Goal: Information Seeking & Learning: Compare options

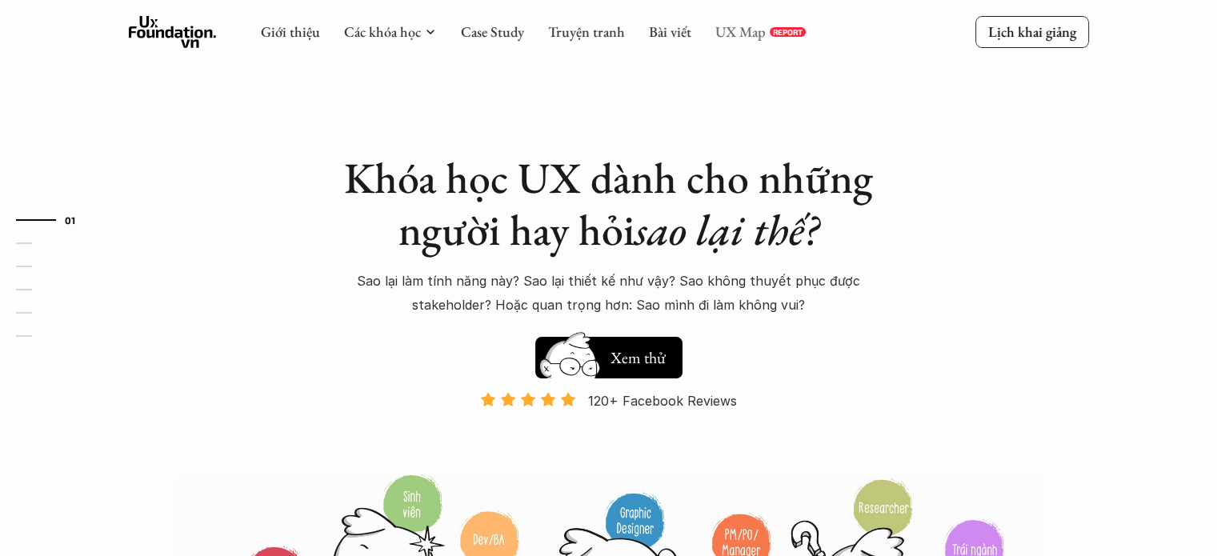
click at [745, 29] on link "UX Map" at bounding box center [740, 31] width 50 height 18
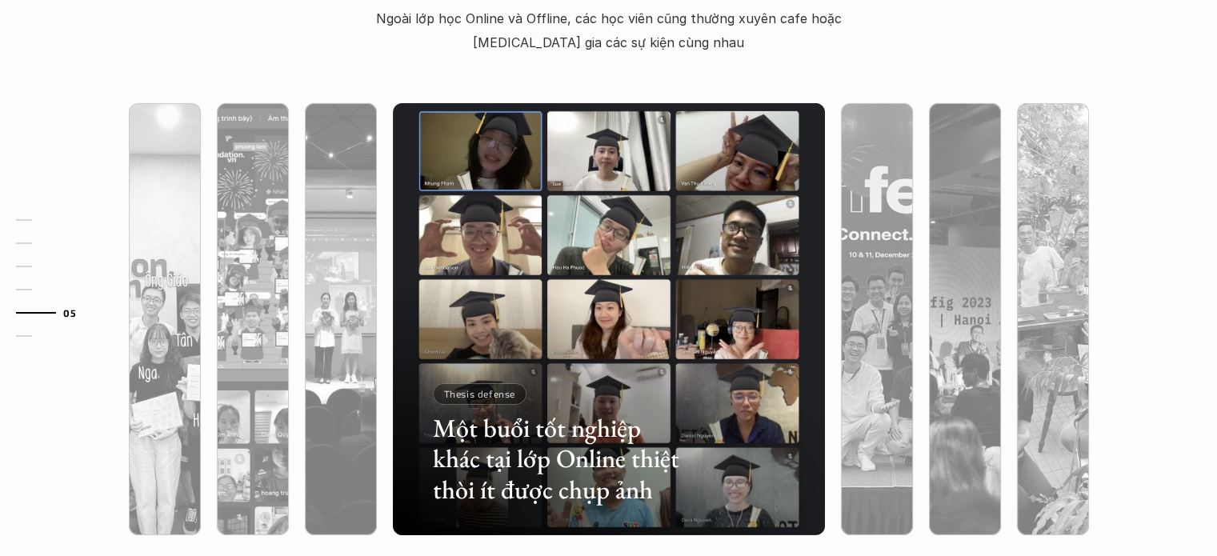
scroll to position [4984, 0]
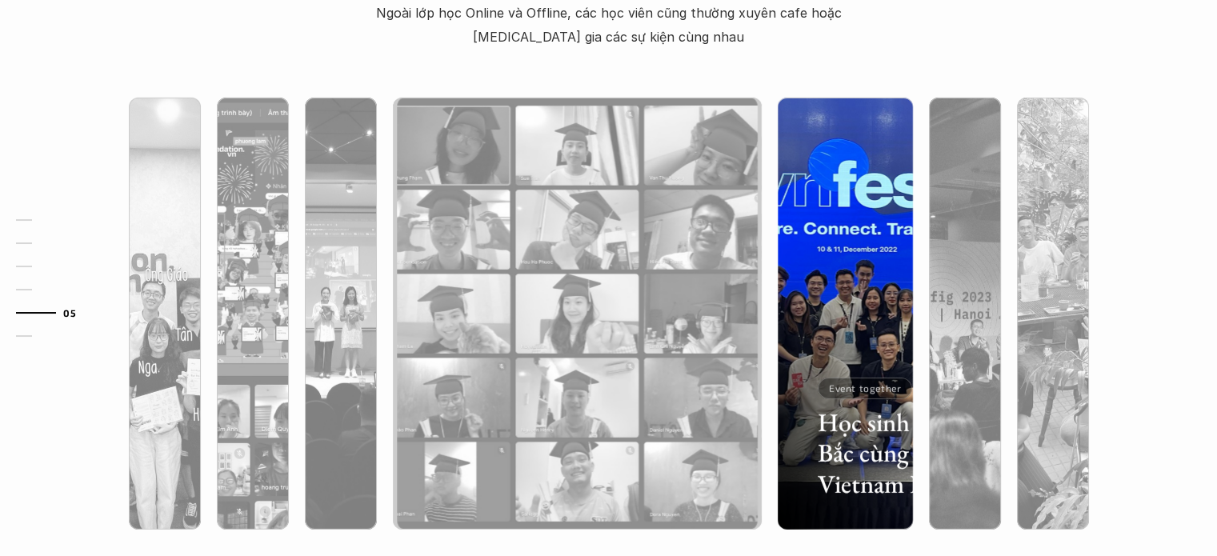
click at [861, 270] on div at bounding box center [844, 399] width 135 height 261
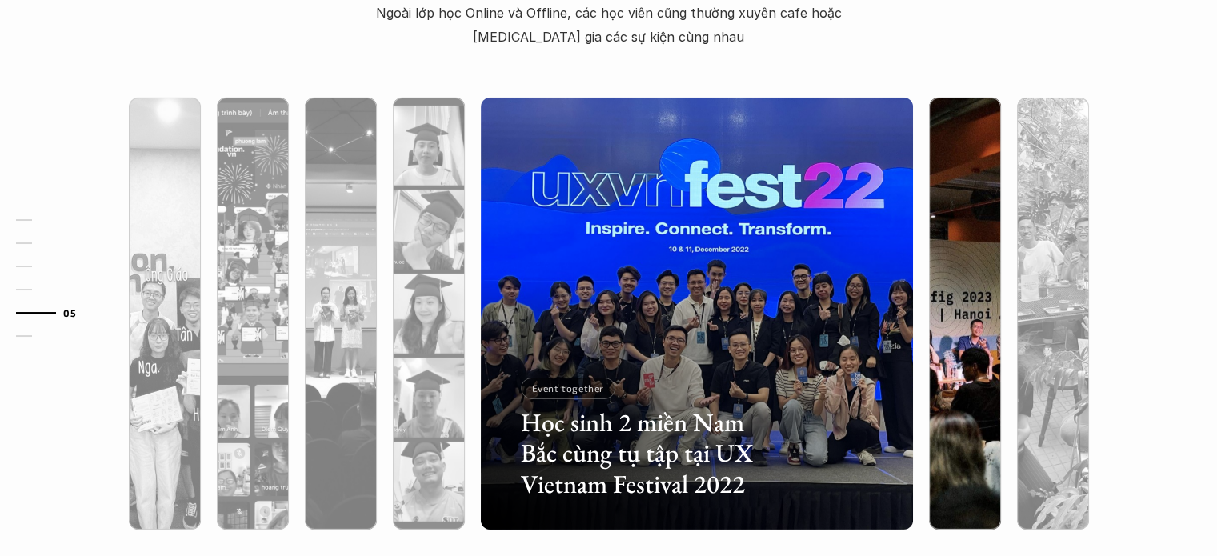
click at [953, 258] on img at bounding box center [965, 314] width 440 height 432
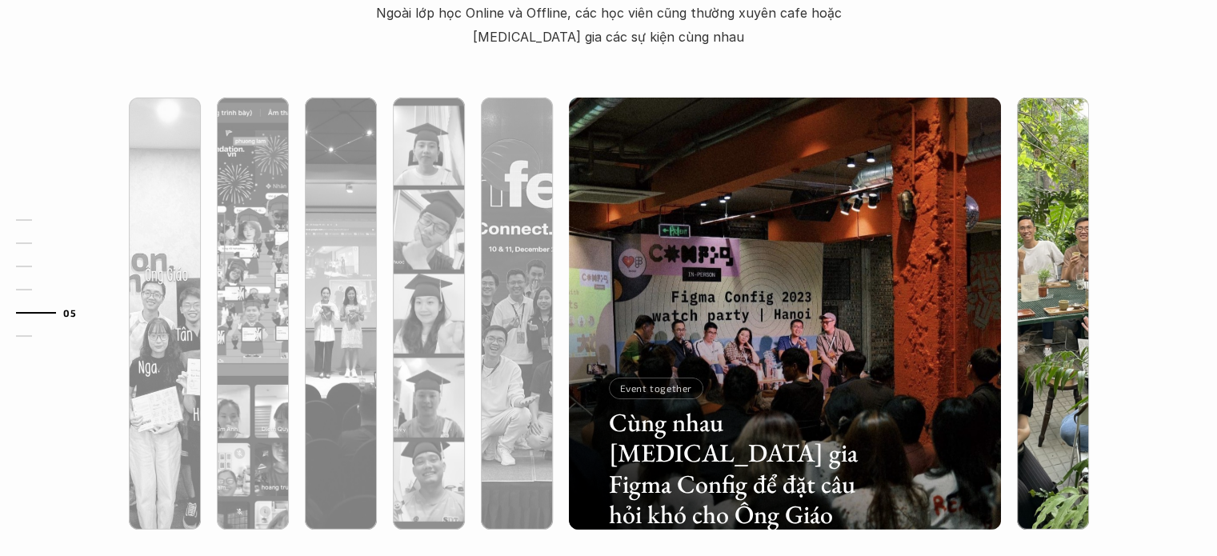
click at [1045, 242] on img at bounding box center [1053, 314] width 440 height 432
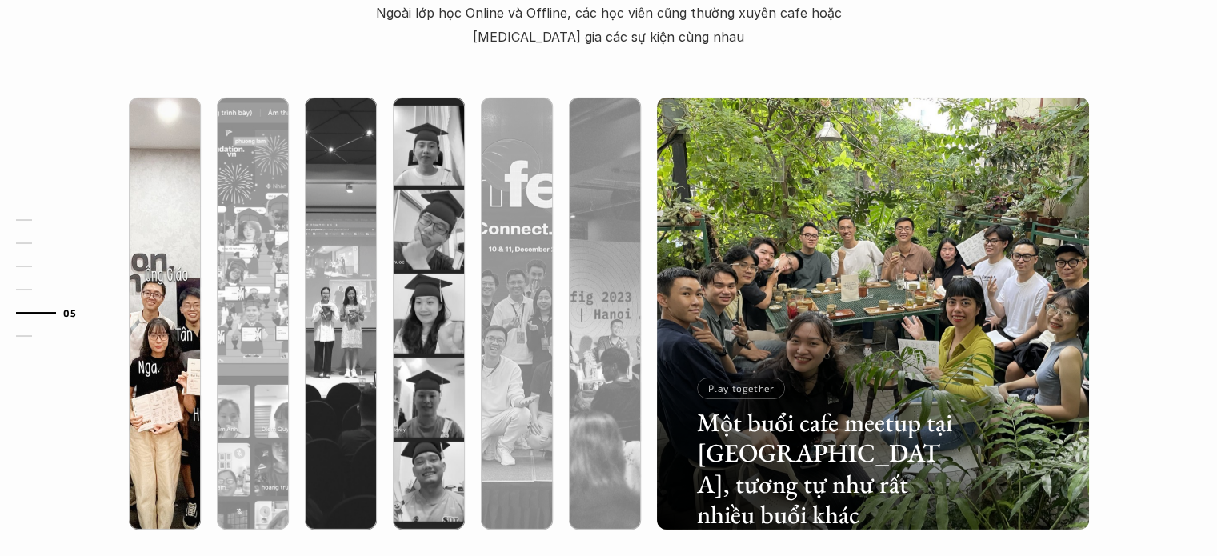
click at [173, 270] on div at bounding box center [165, 399] width 72 height 261
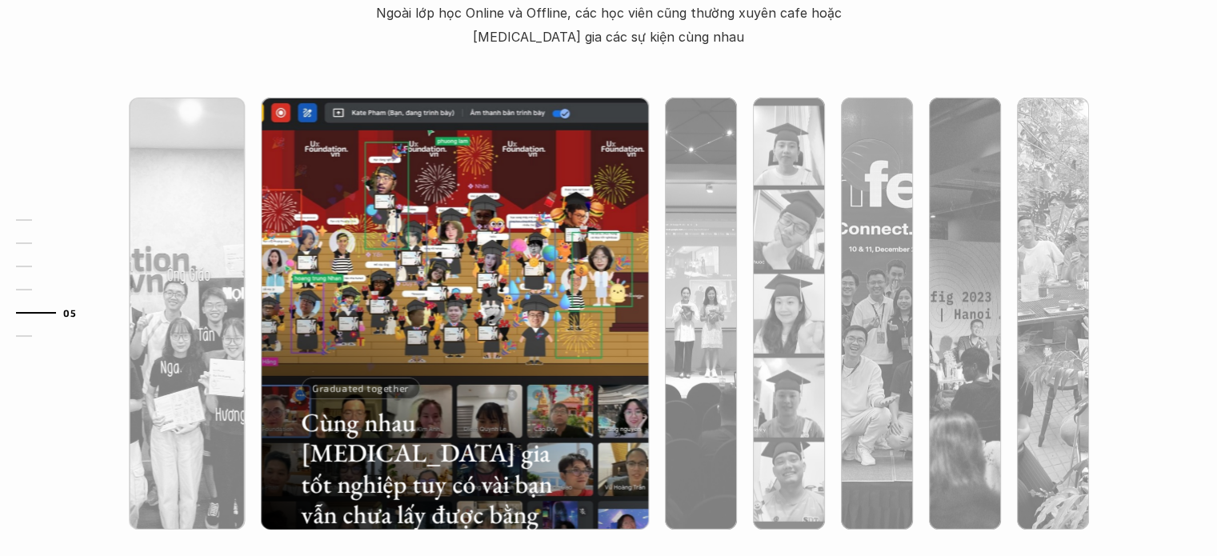
click at [598, 226] on img at bounding box center [454, 314] width 440 height 432
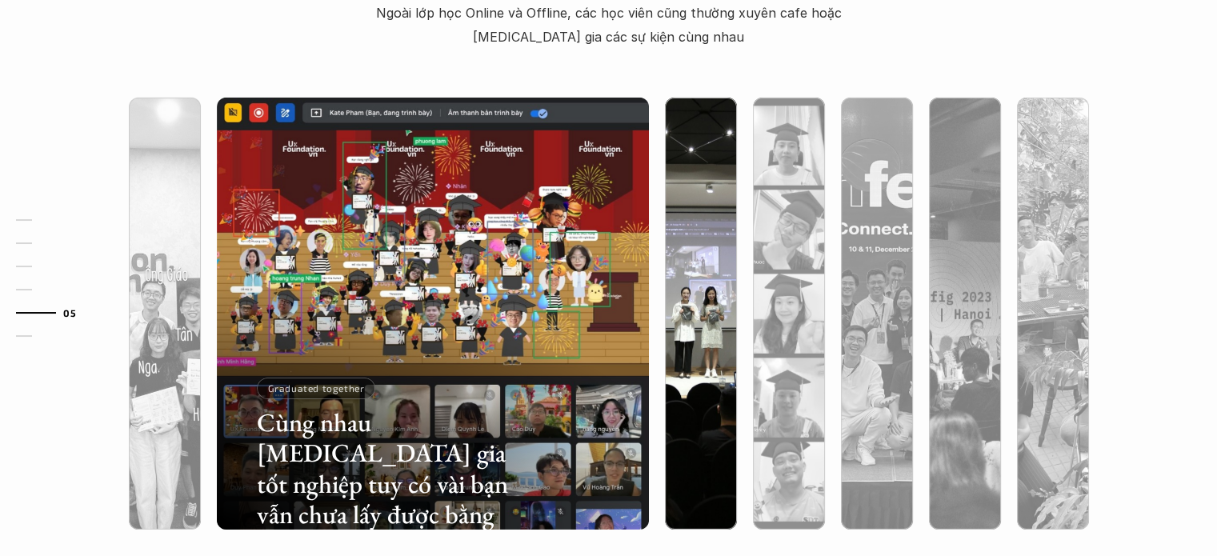
click at [684, 162] on img at bounding box center [701, 314] width 440 height 432
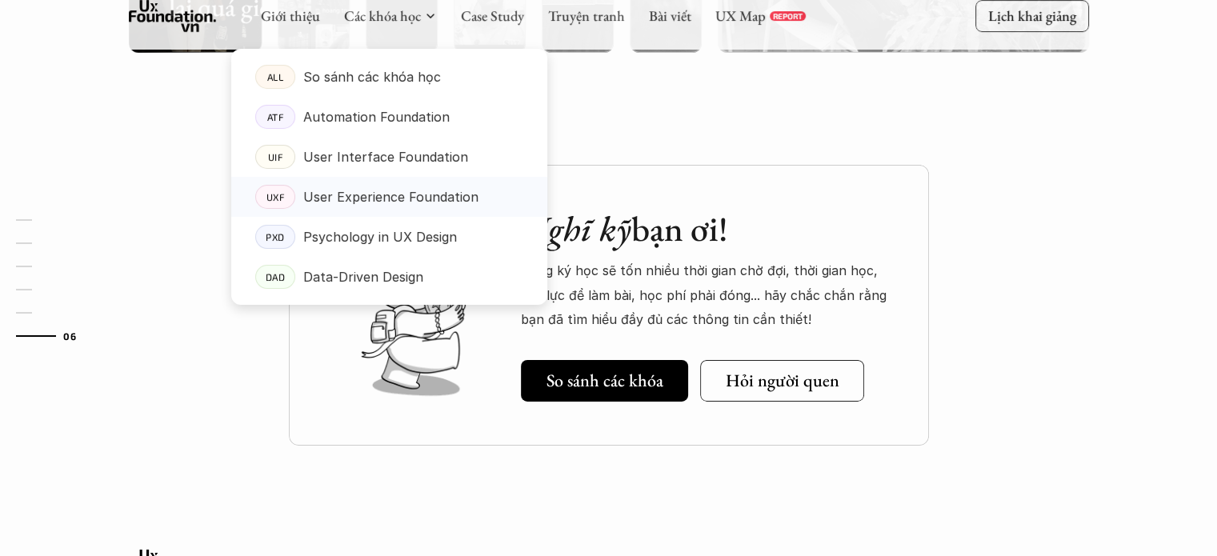
scroll to position [5455, 0]
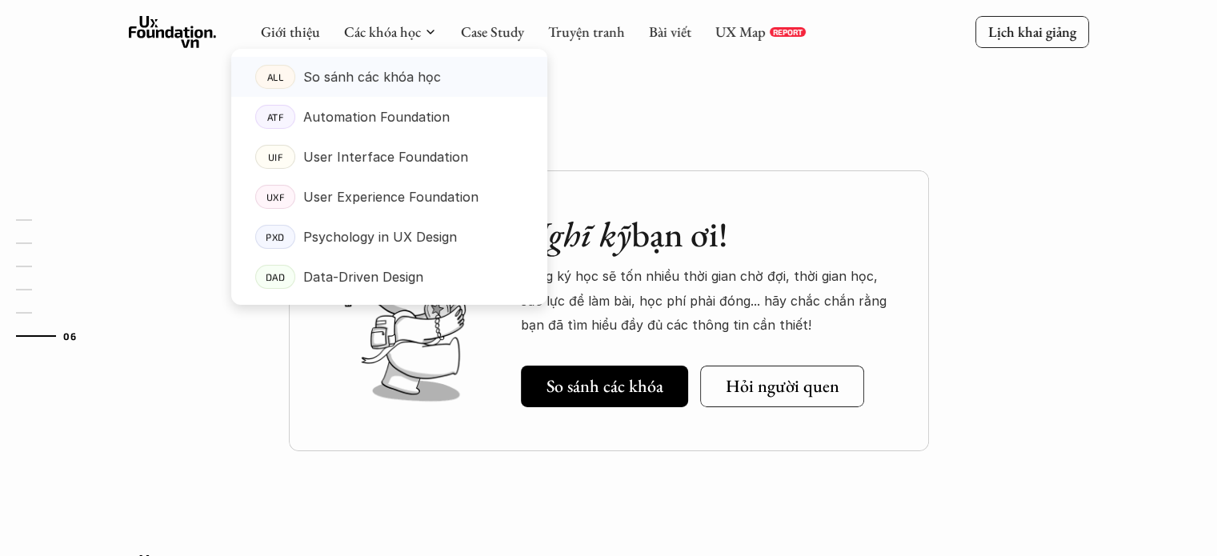
click at [419, 73] on p "So sánh các khóa học" at bounding box center [372, 77] width 138 height 24
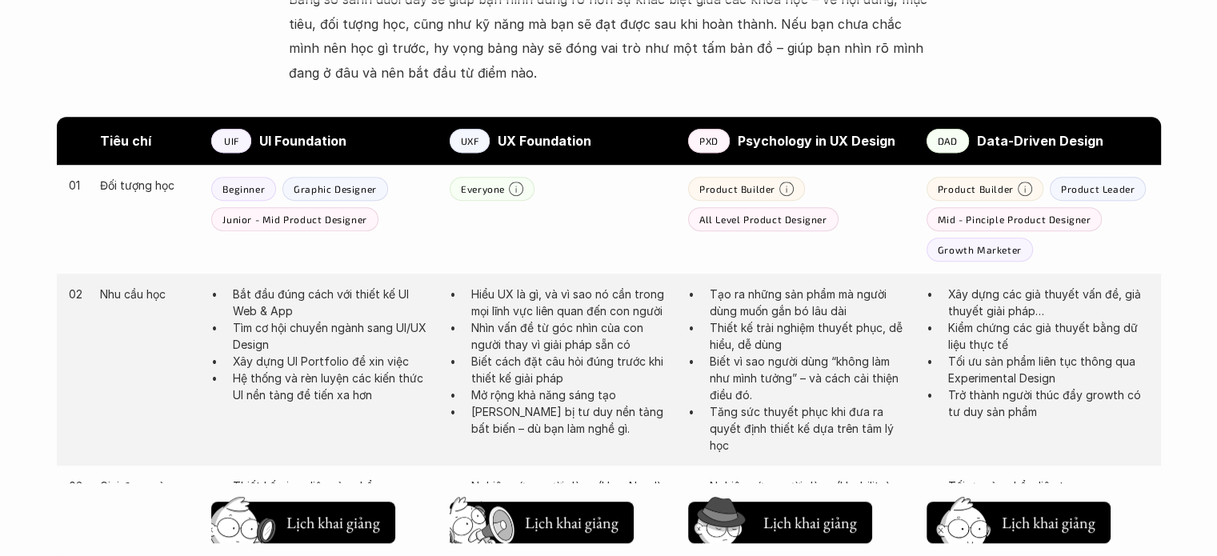
scroll to position [800, 0]
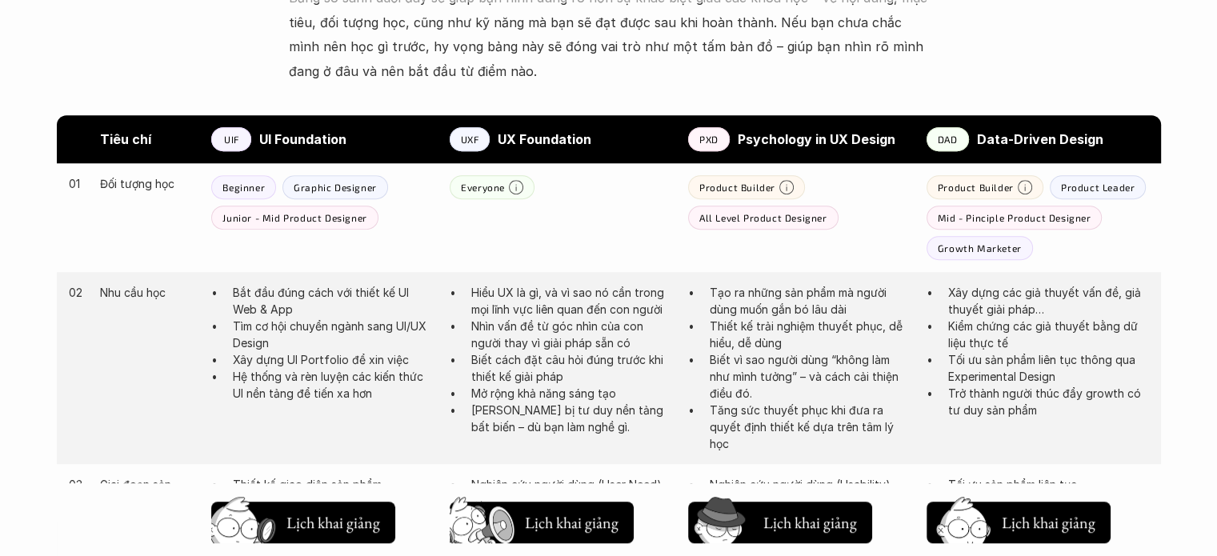
click at [247, 187] on p "Beginner" at bounding box center [243, 187] width 42 height 11
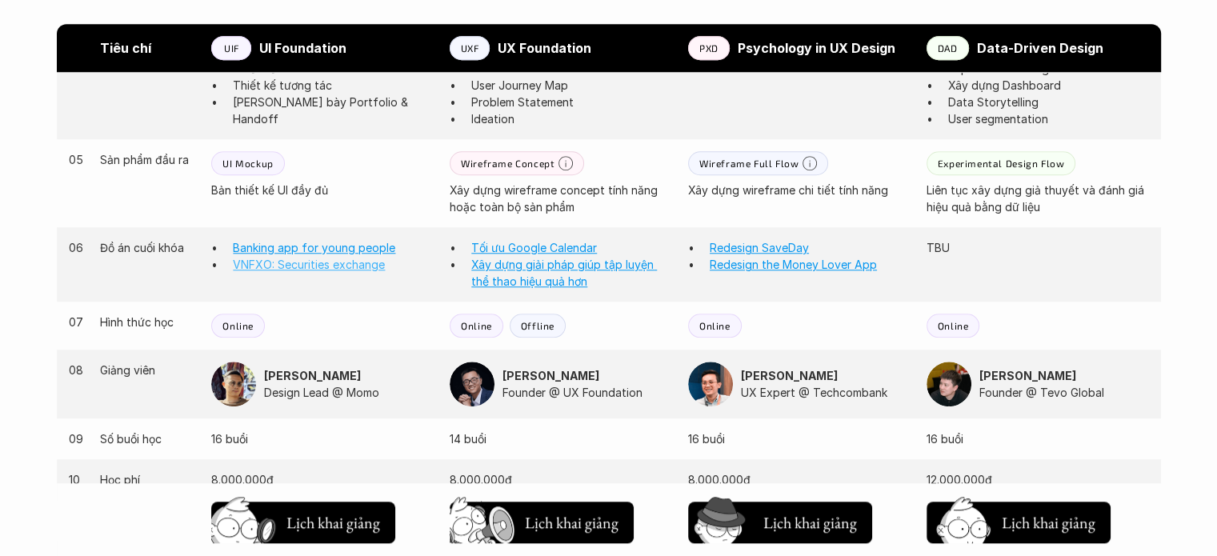
scroll to position [1360, 0]
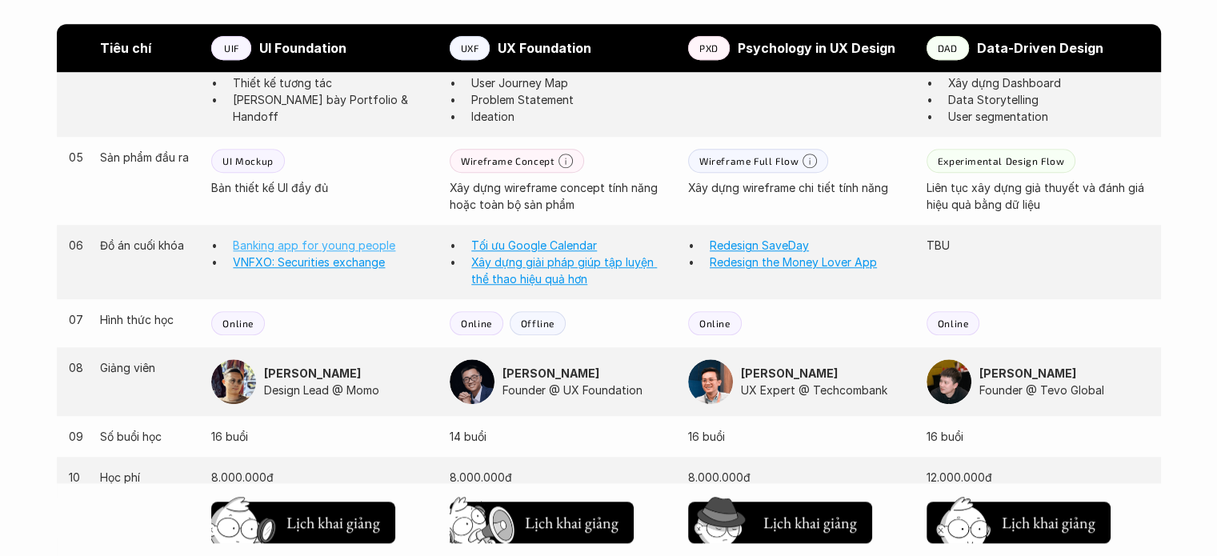
click at [326, 242] on link "Banking app for young people" at bounding box center [314, 245] width 162 height 14
click at [346, 266] on link "VNFXO: Securities exchange" at bounding box center [309, 262] width 152 height 14
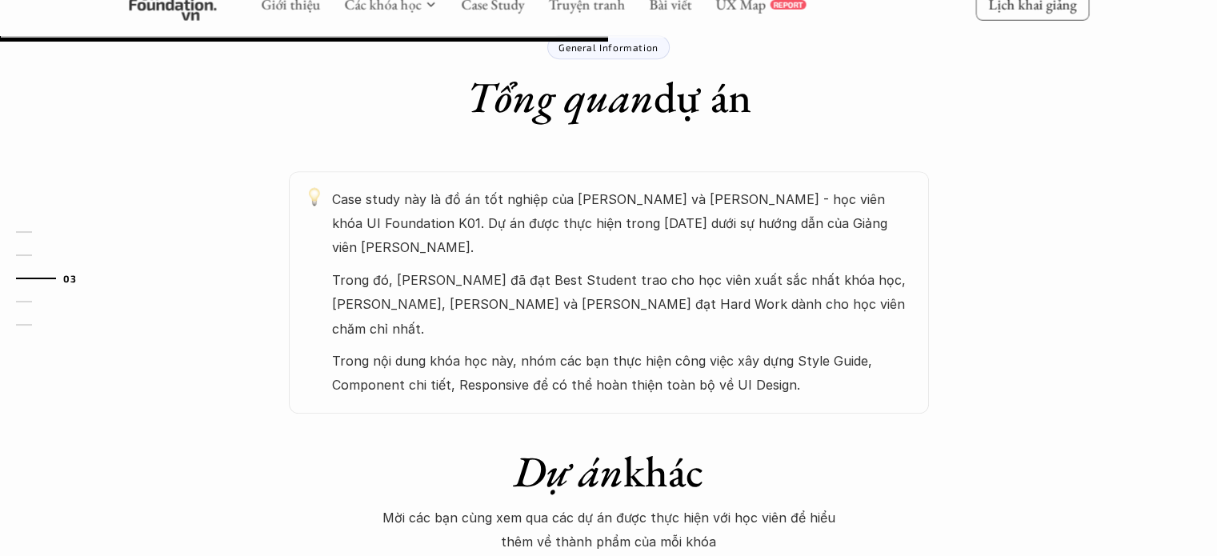
scroll to position [720, 0]
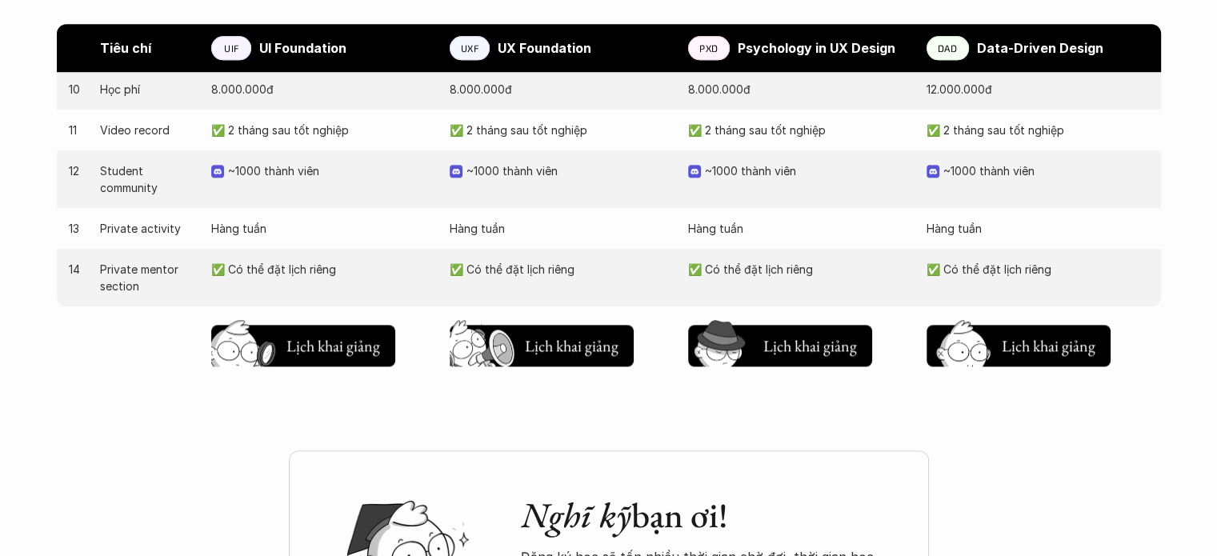
scroll to position [1760, 0]
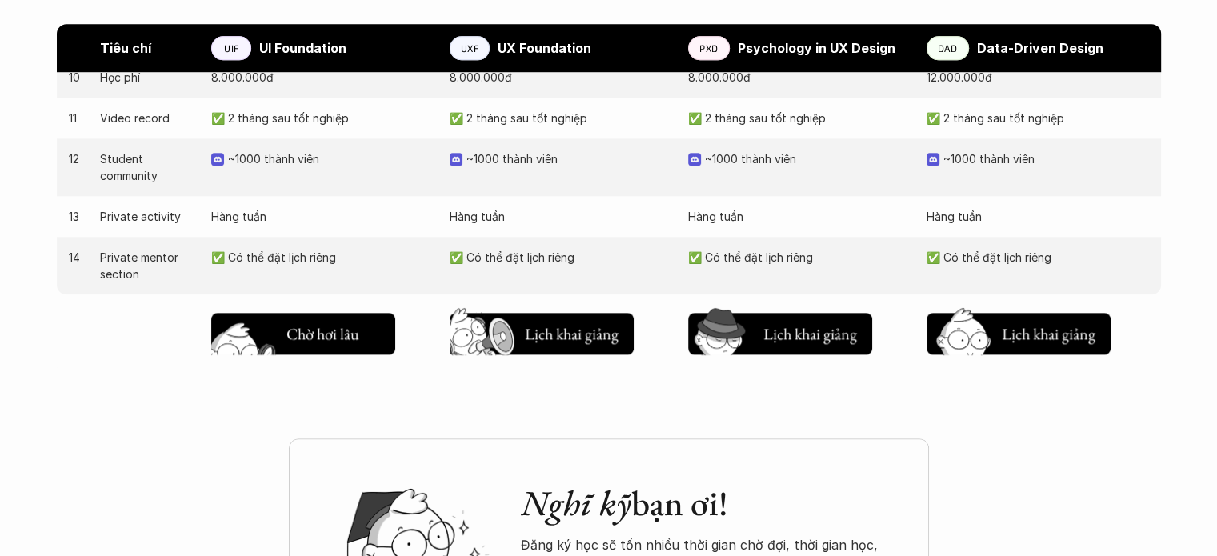
click at [230, 334] on img at bounding box center [246, 358] width 86 height 73
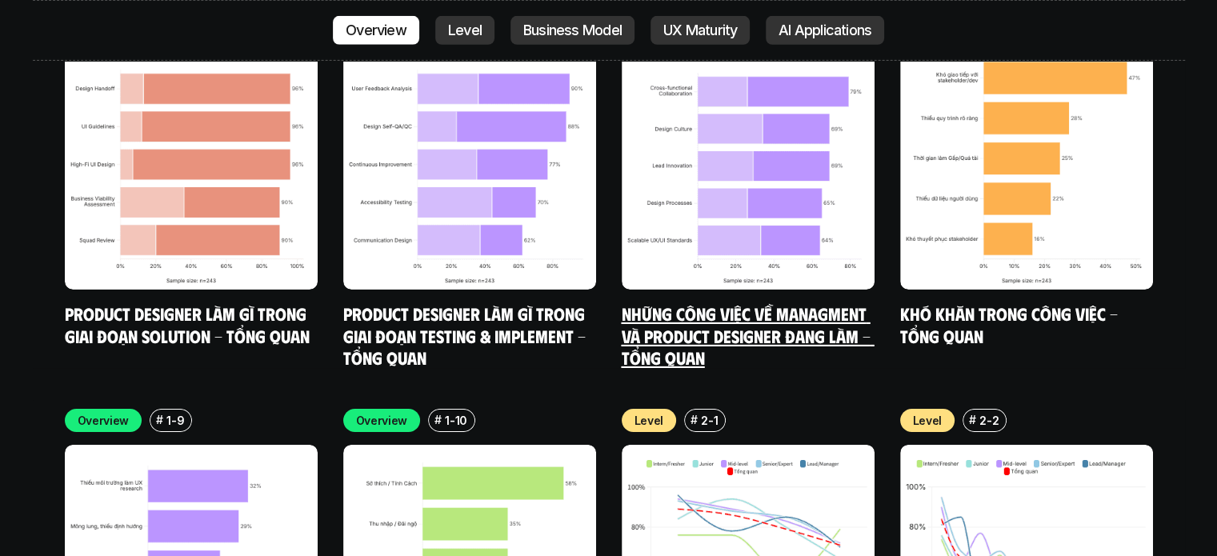
scroll to position [5279, 0]
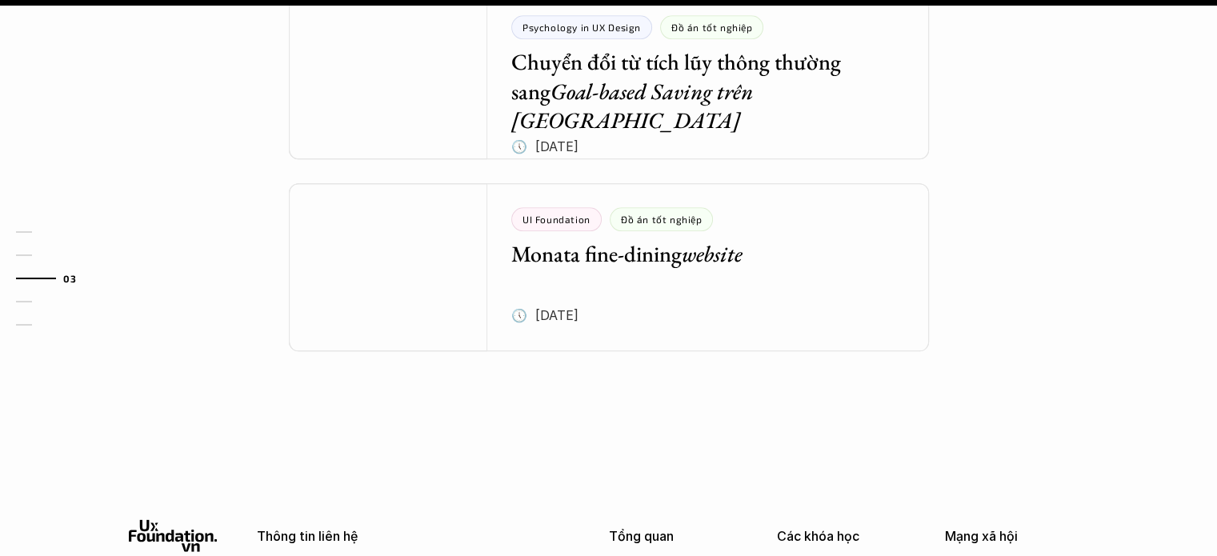
scroll to position [1920, 0]
